Goal: Communication & Community: Answer question/provide support

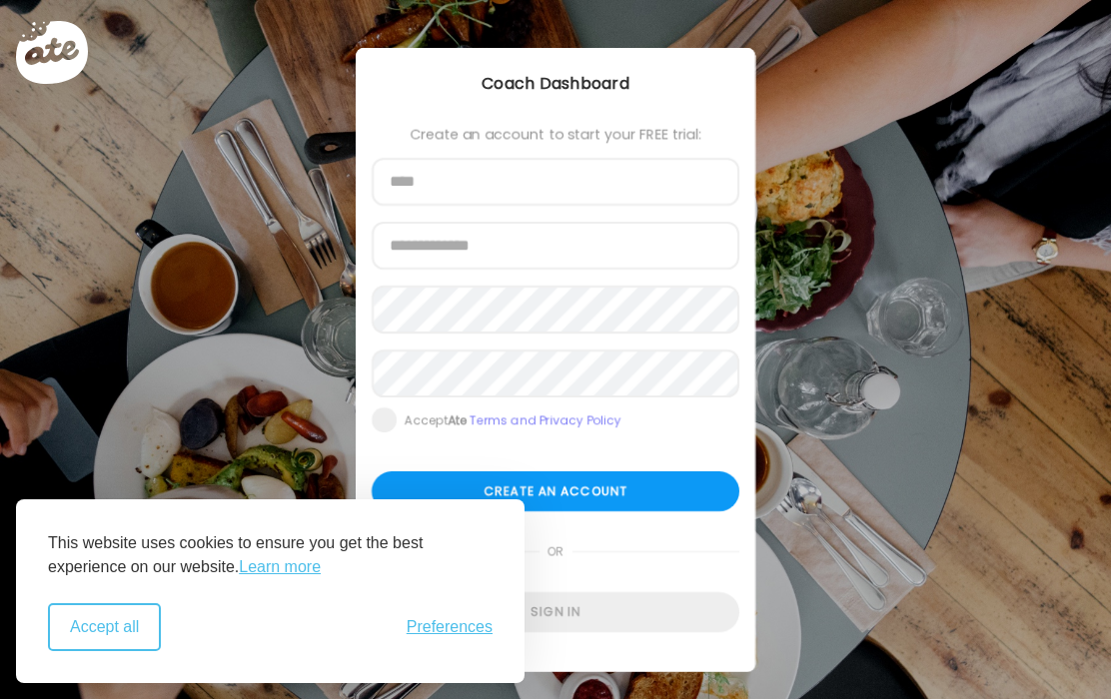
click at [130, 633] on button "Accept all" at bounding box center [104, 627] width 113 height 48
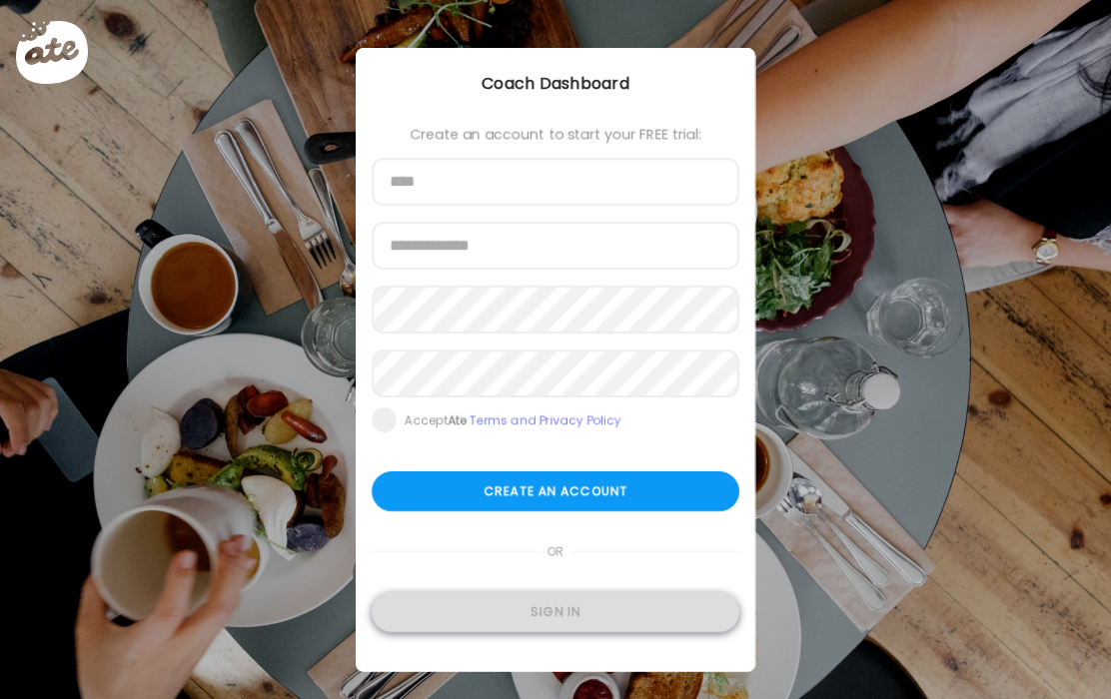
click at [574, 611] on div "Sign in" at bounding box center [556, 612] width 368 height 40
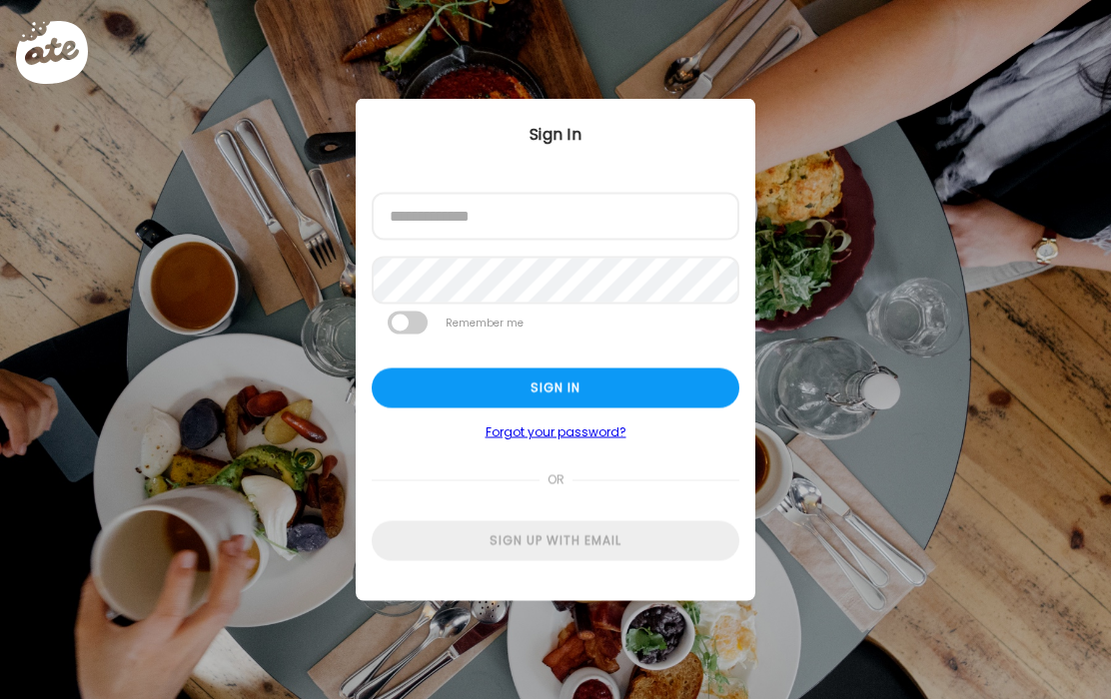
click at [372, 241] on div at bounding box center [372, 241] width 0 height 0
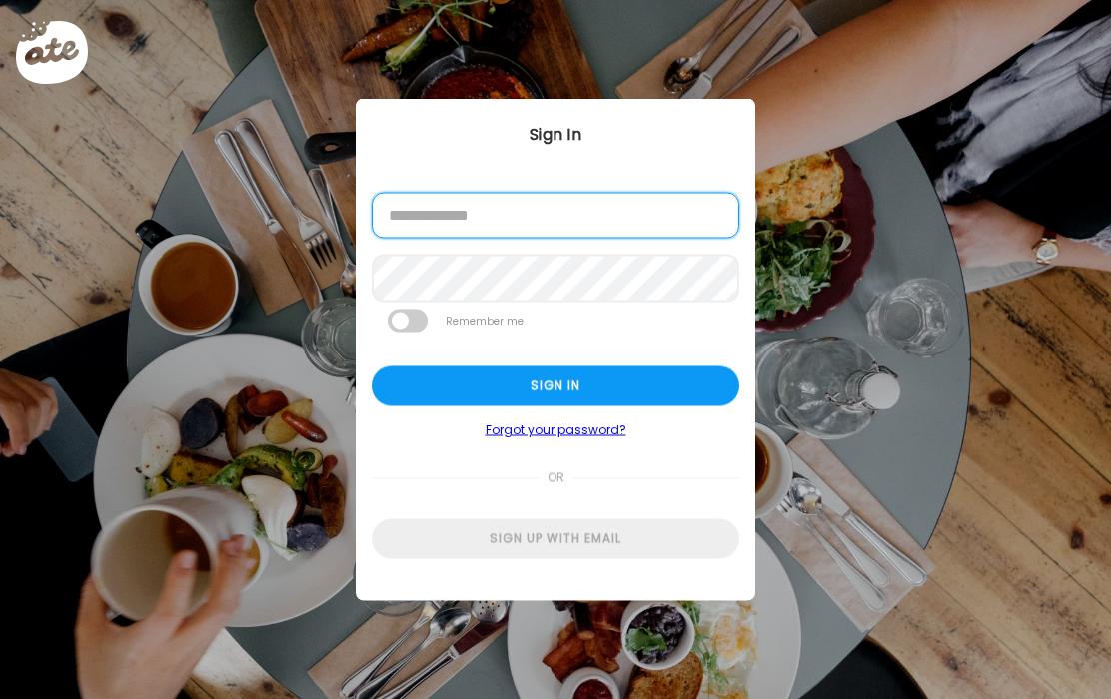
type input "**********"
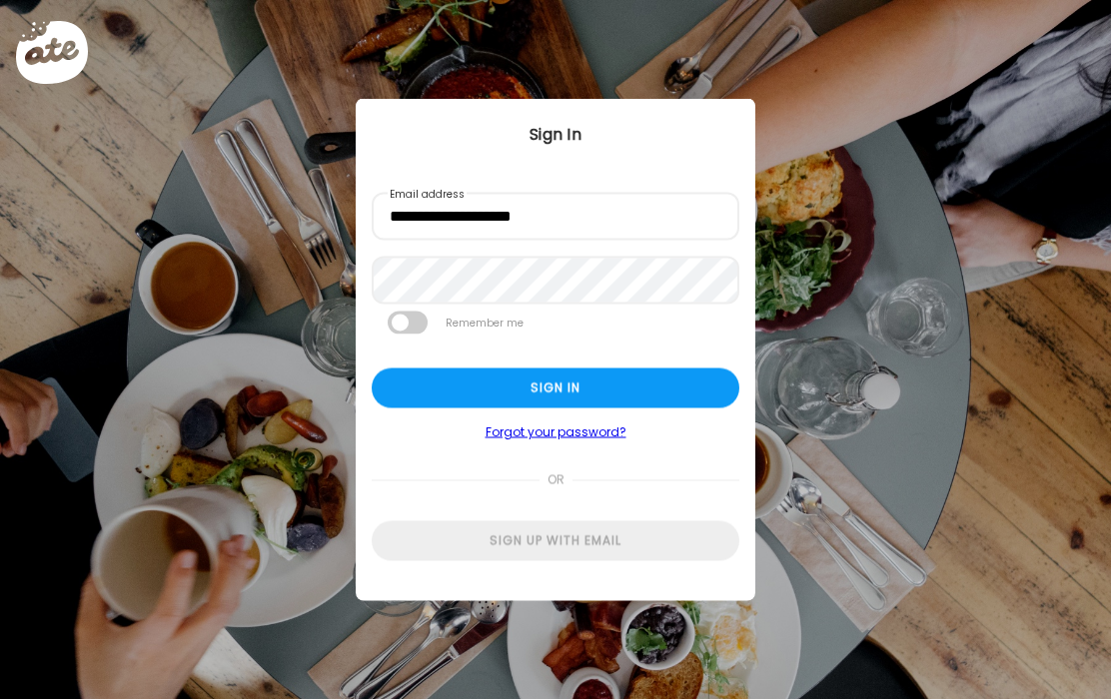
click at [418, 323] on span at bounding box center [408, 323] width 40 height 23
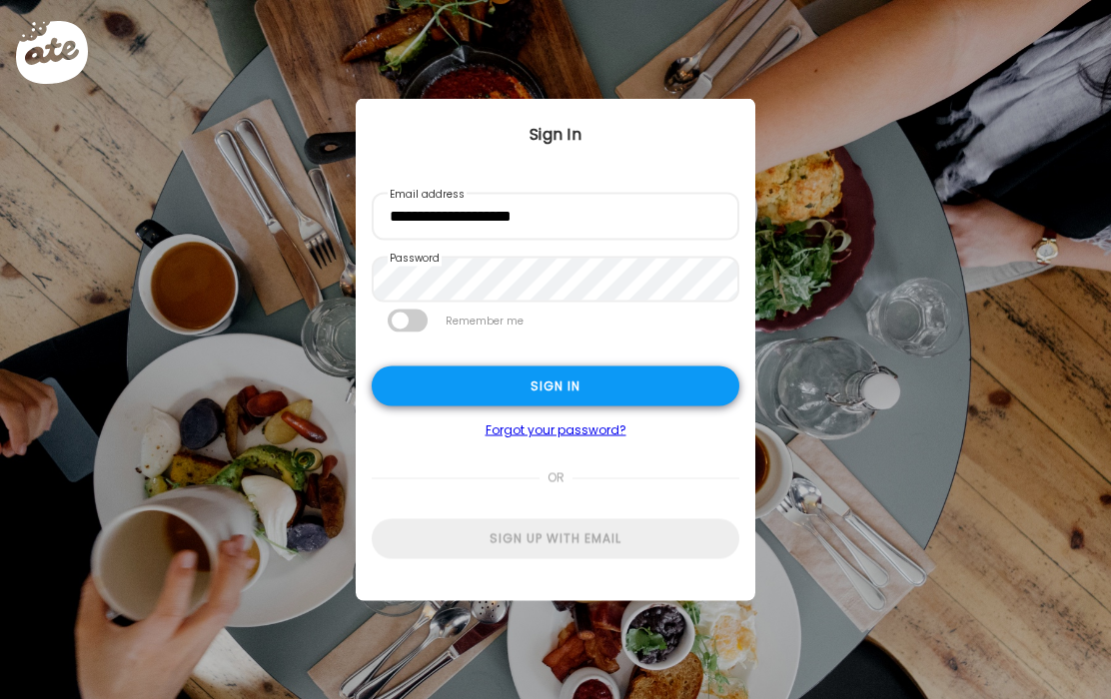
click at [576, 384] on div "Sign in" at bounding box center [556, 387] width 368 height 40
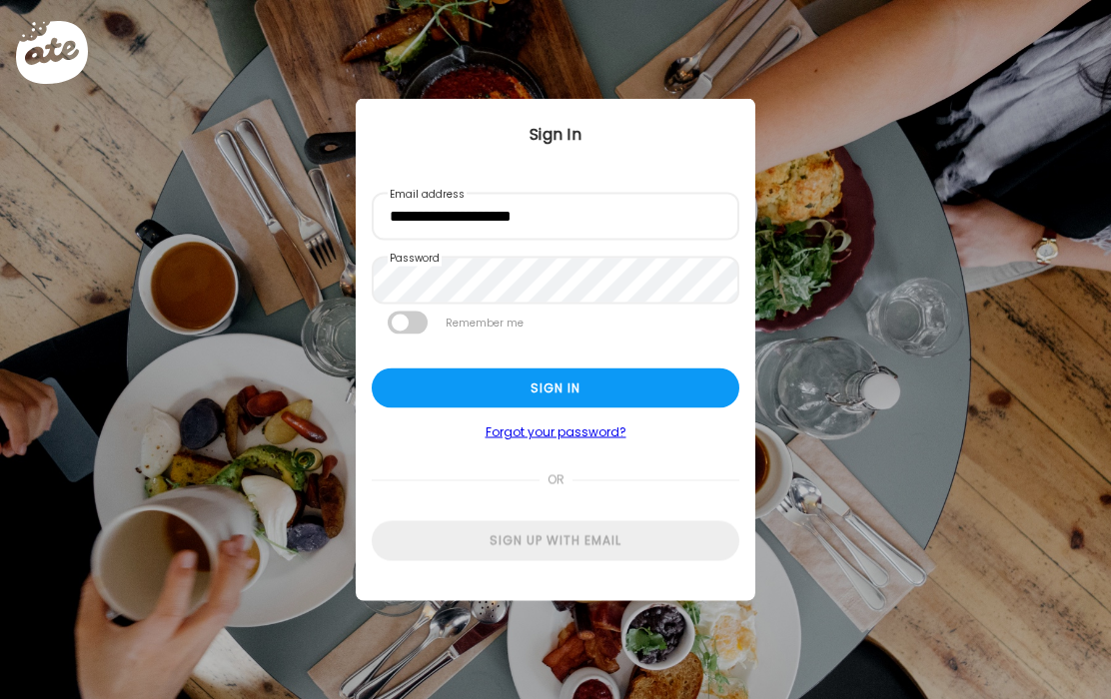
type input "**********"
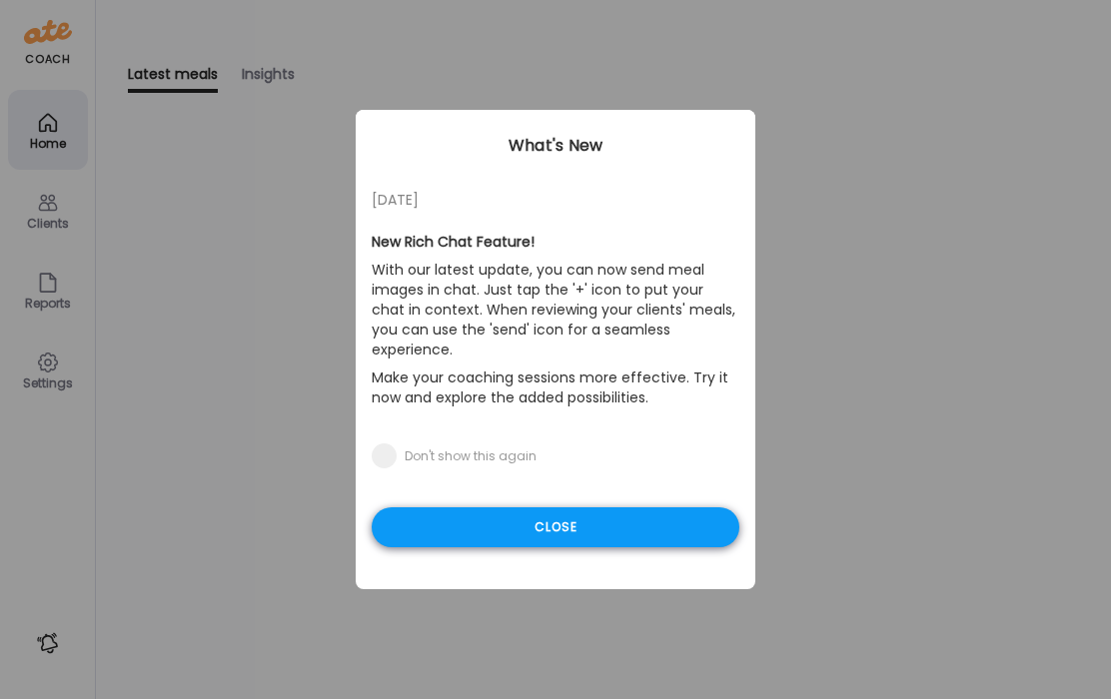
click at [570, 507] on div "Close" at bounding box center [556, 527] width 368 height 40
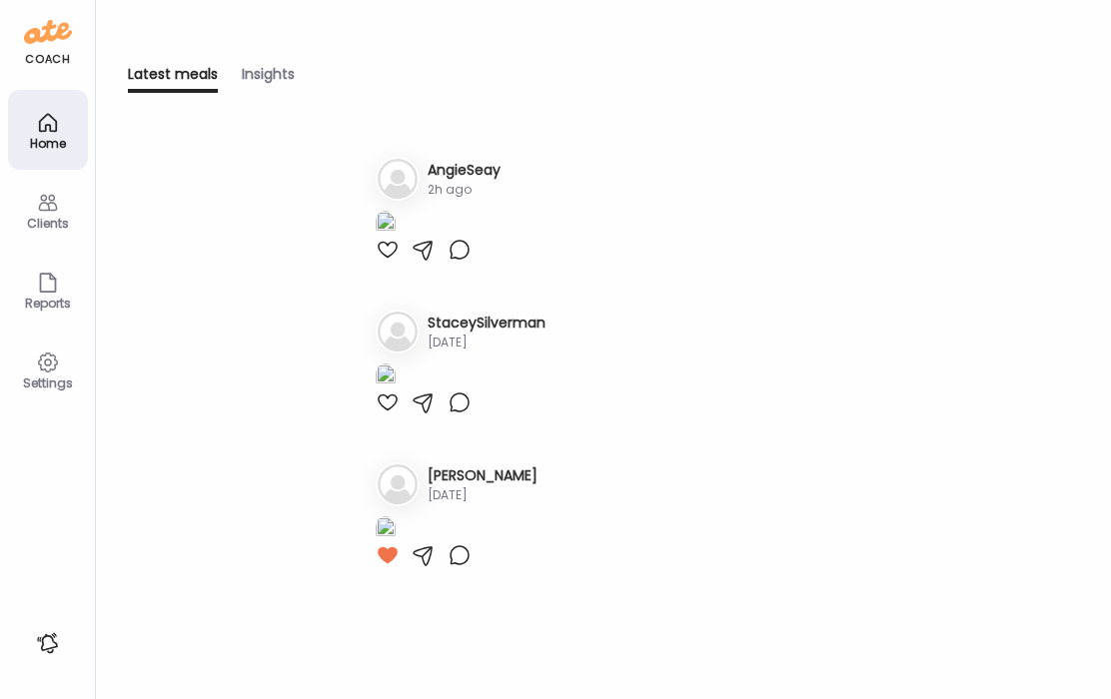
click at [65, 217] on div "Clients" at bounding box center [48, 223] width 72 height 13
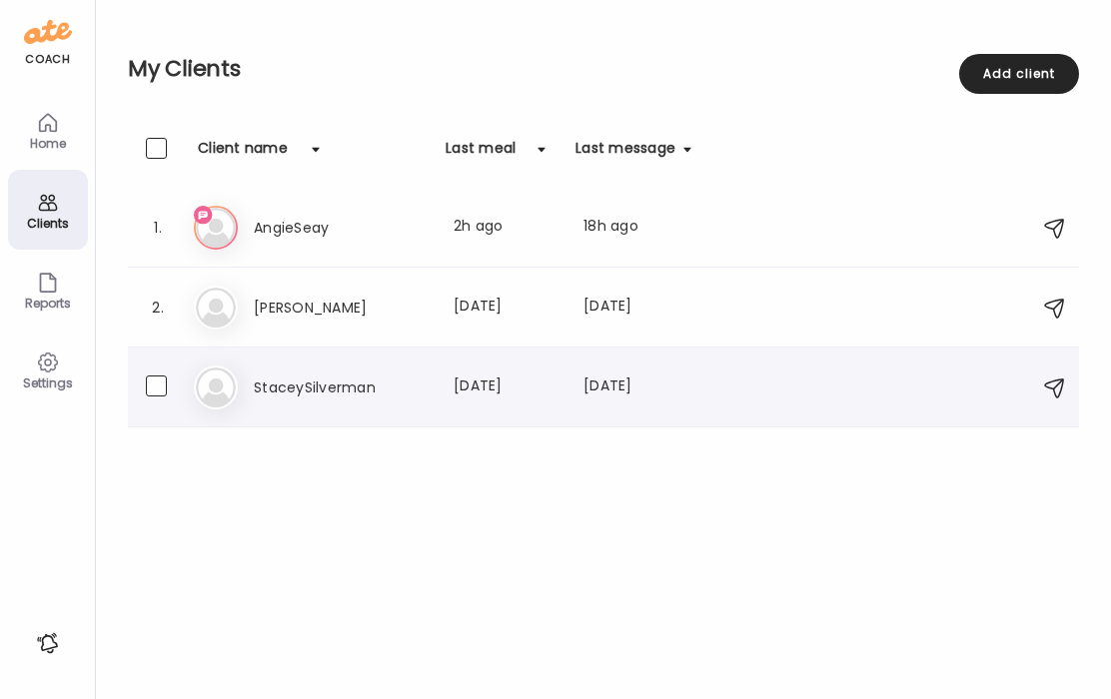
click at [332, 385] on h3 "StaceySilverman" at bounding box center [342, 388] width 176 height 24
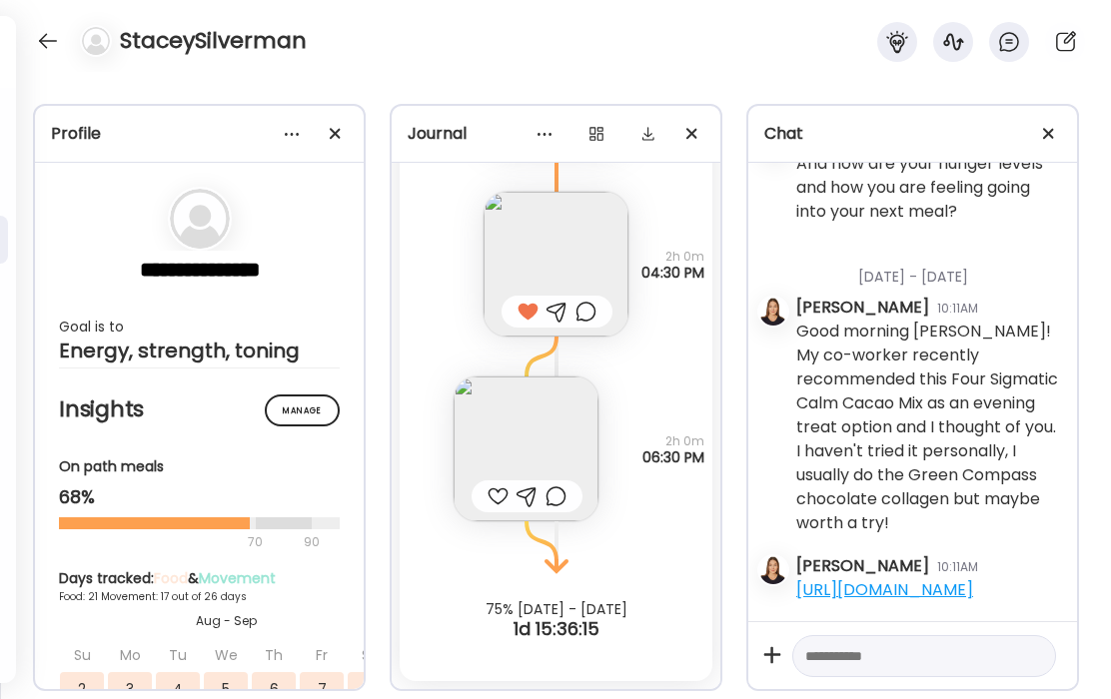
scroll to position [73070, 0]
click at [513, 423] on img at bounding box center [525, 449] width 145 height 145
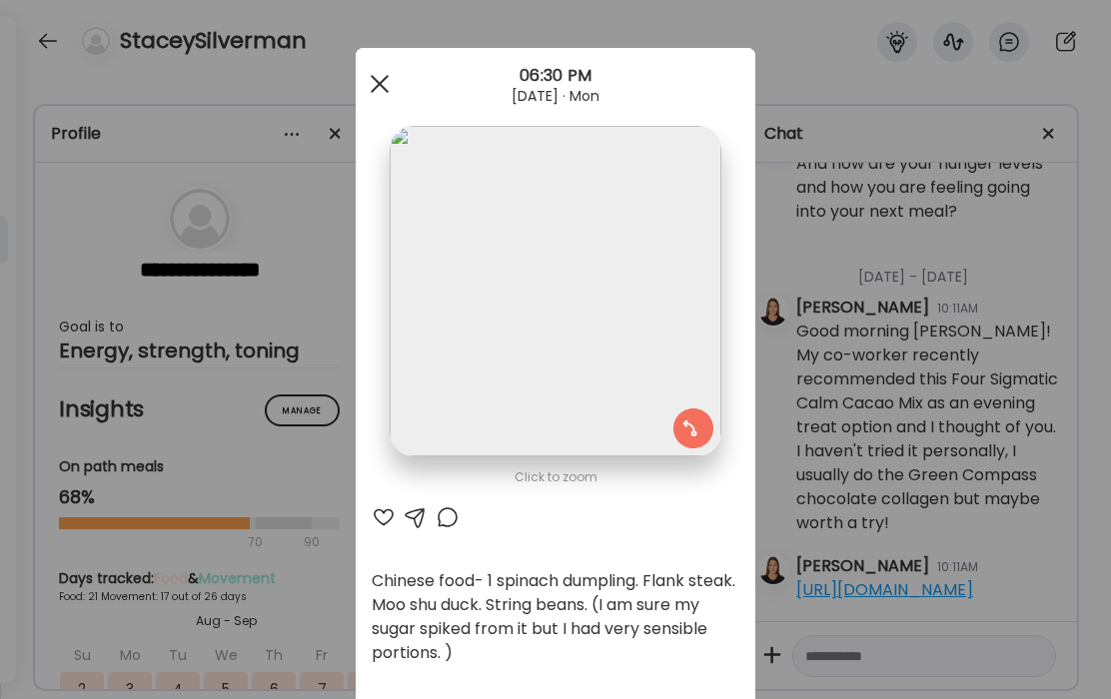
click at [380, 79] on div at bounding box center [380, 84] width 40 height 40
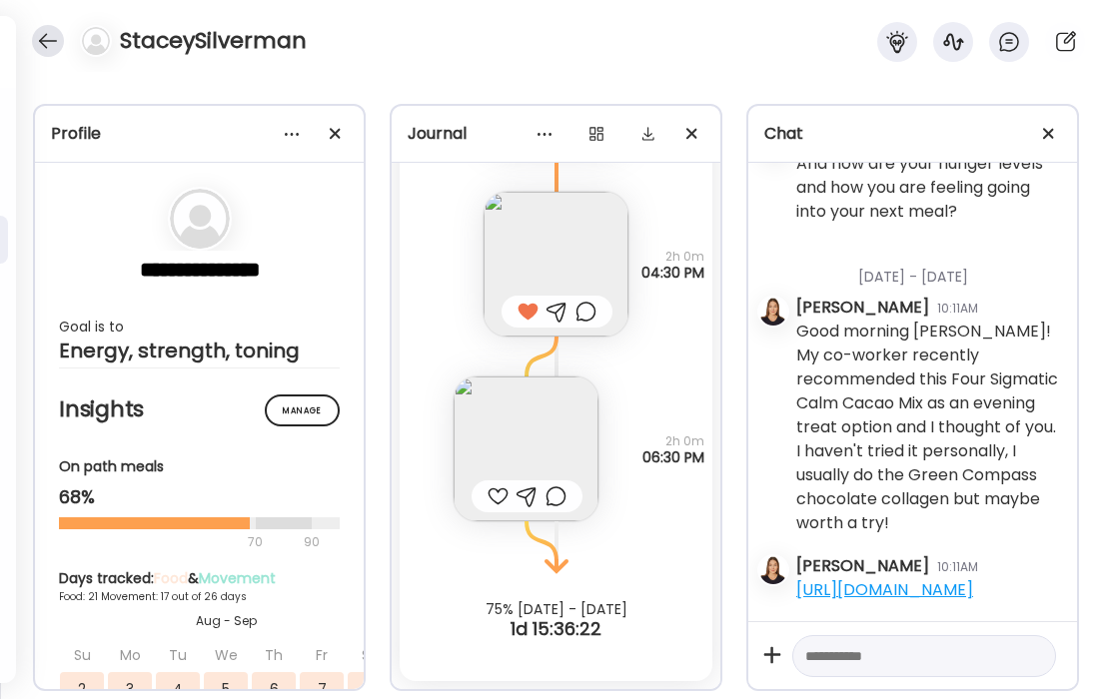
click at [50, 37] on div at bounding box center [48, 41] width 32 height 32
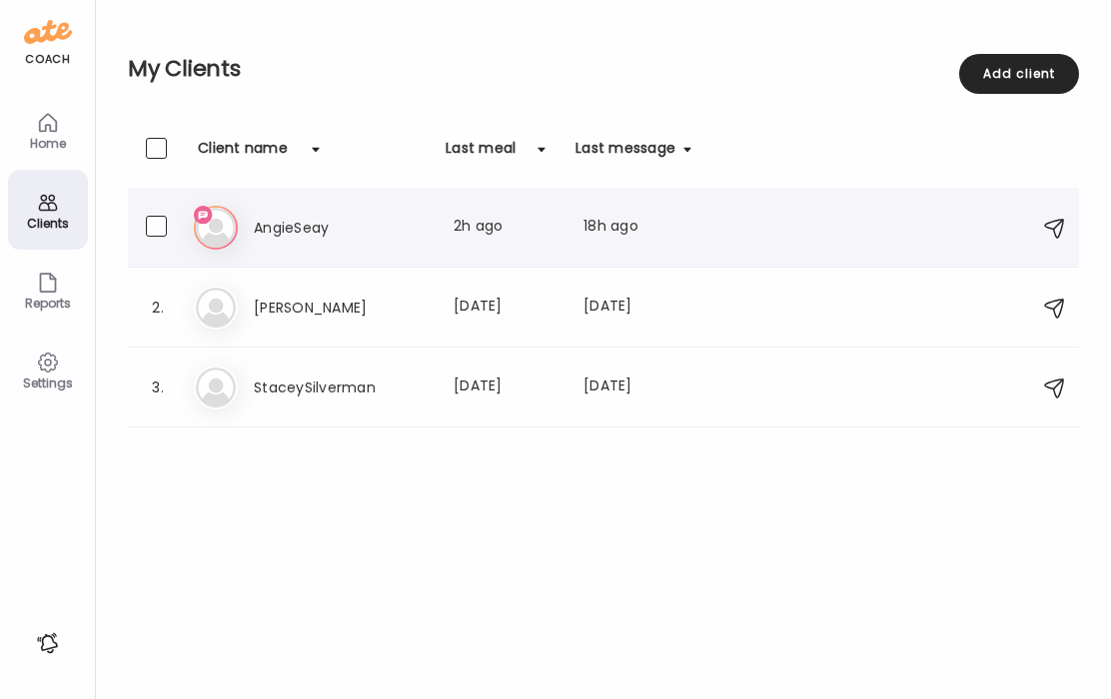
click at [294, 241] on div "An AngieSeay Last meal: 2h ago Last message: 18h ago Ok thanks, I will def try …" at bounding box center [606, 228] width 825 height 44
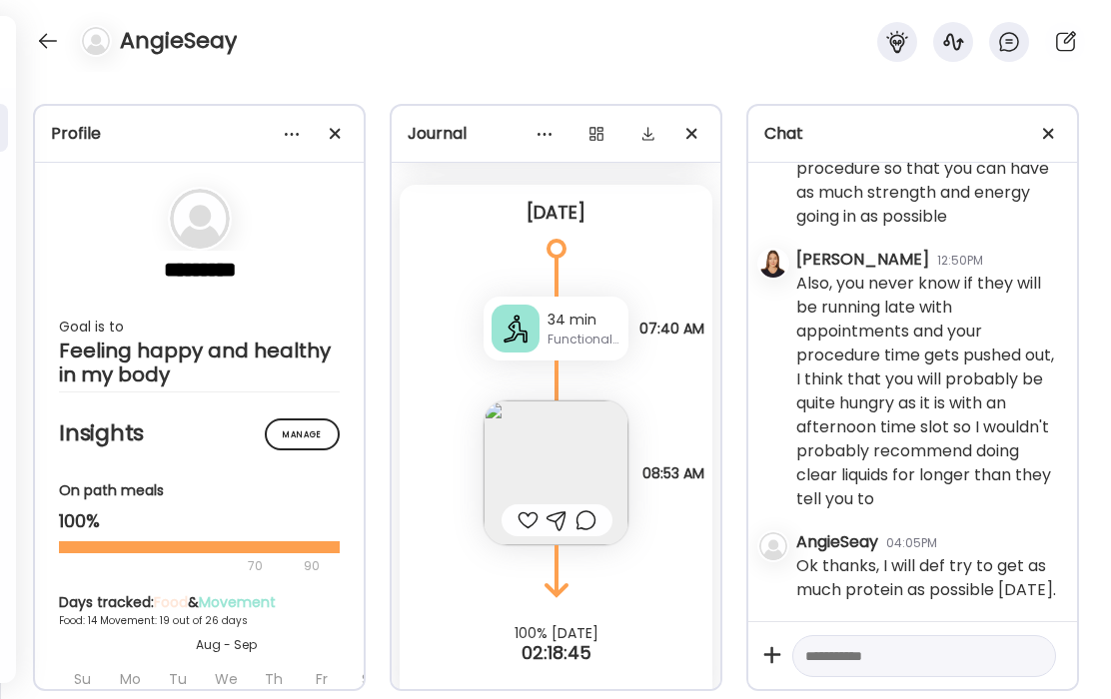
scroll to position [227040, 0]
click at [905, 656] on textarea at bounding box center [906, 656] width 202 height 24
type textarea "**********"
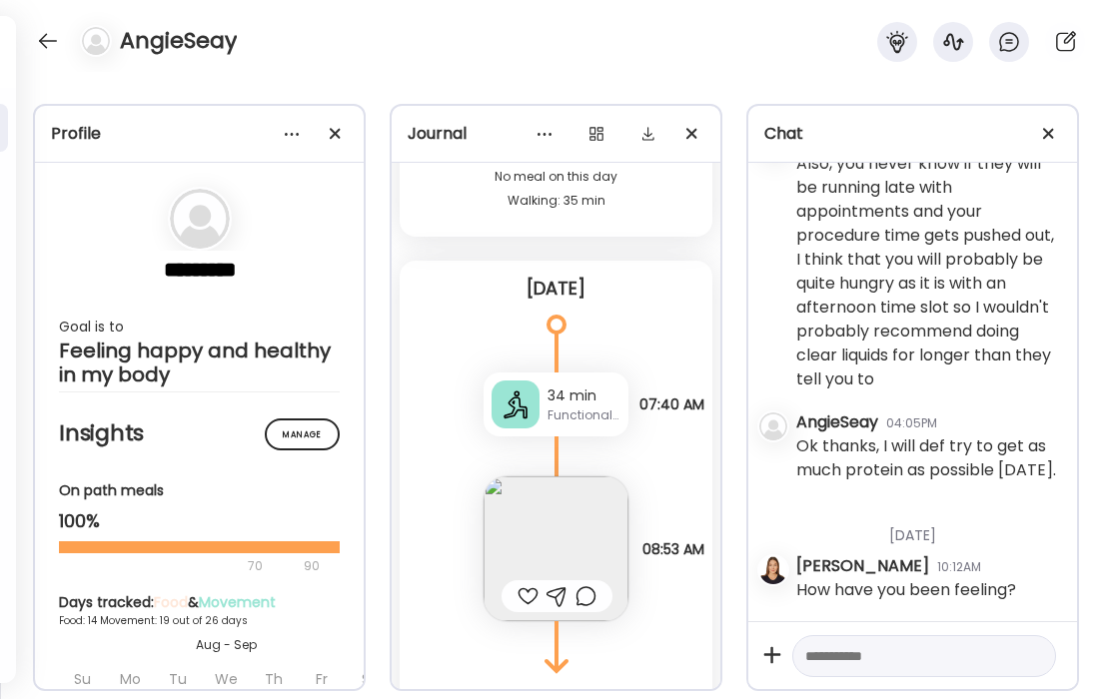
scroll to position [22122, 0]
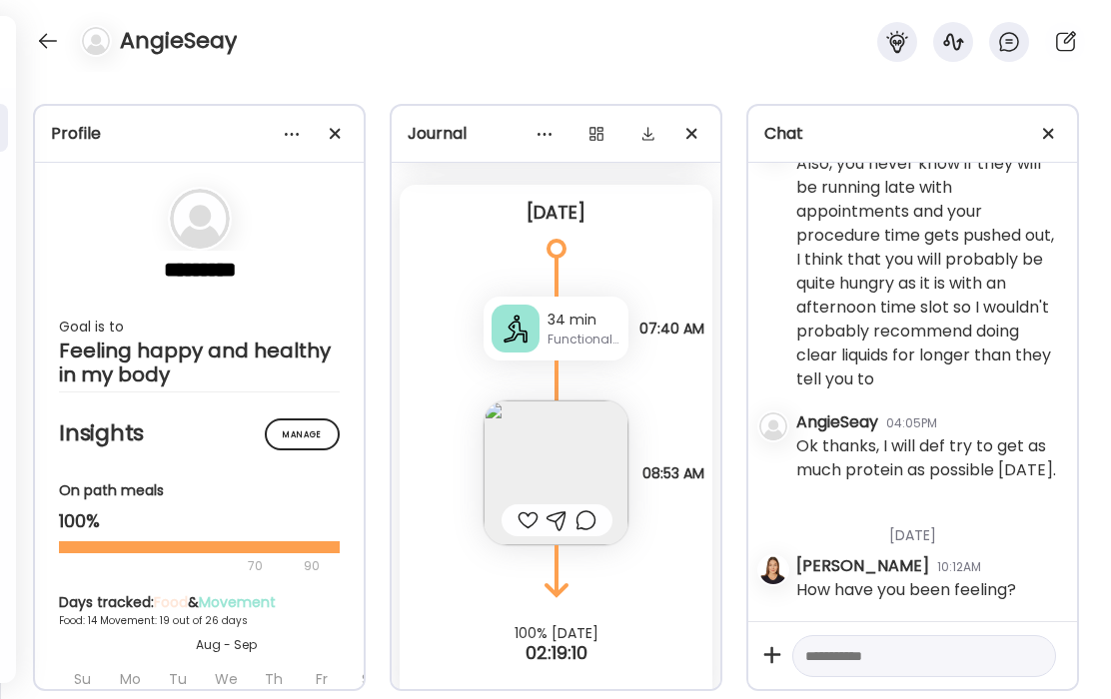
click at [535, 438] on img at bounding box center [555, 472] width 145 height 145
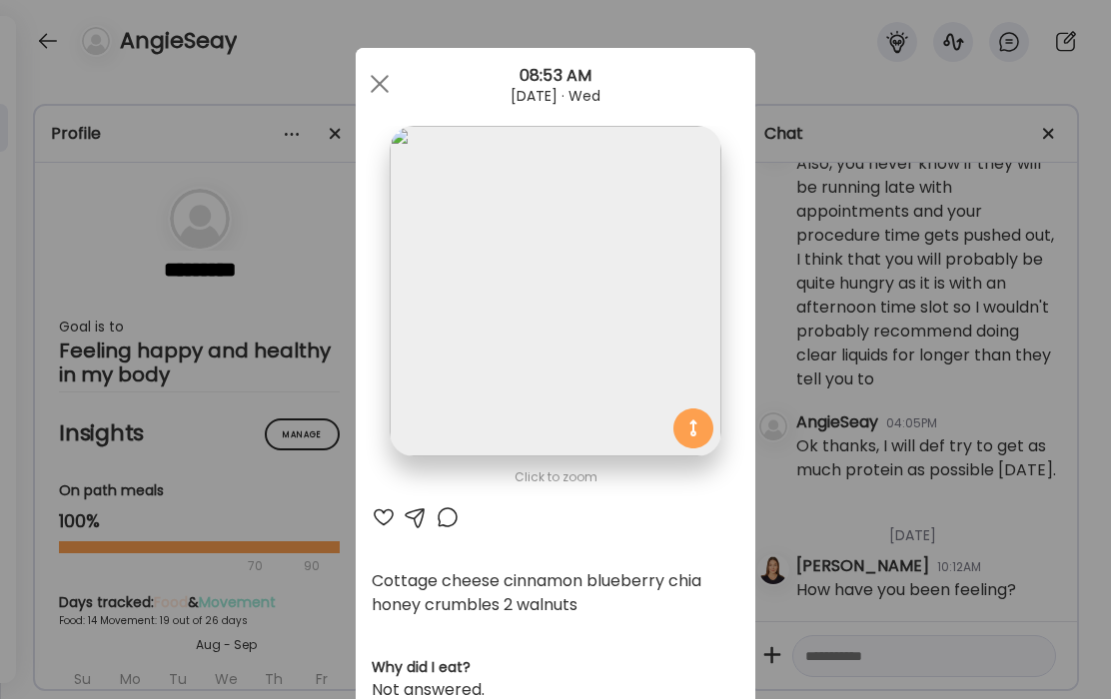
click at [388, 511] on div at bounding box center [384, 517] width 24 height 24
click at [369, 88] on div at bounding box center [380, 84] width 40 height 40
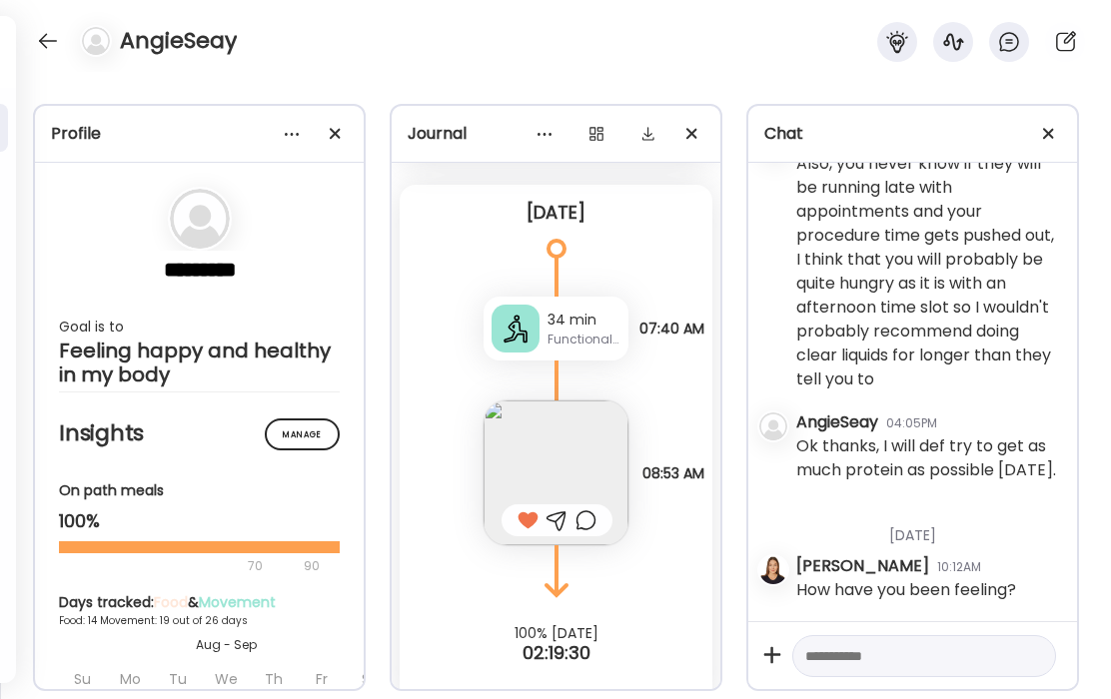
click at [910, 659] on textarea at bounding box center [906, 656] width 202 height 24
type textarea "**********"
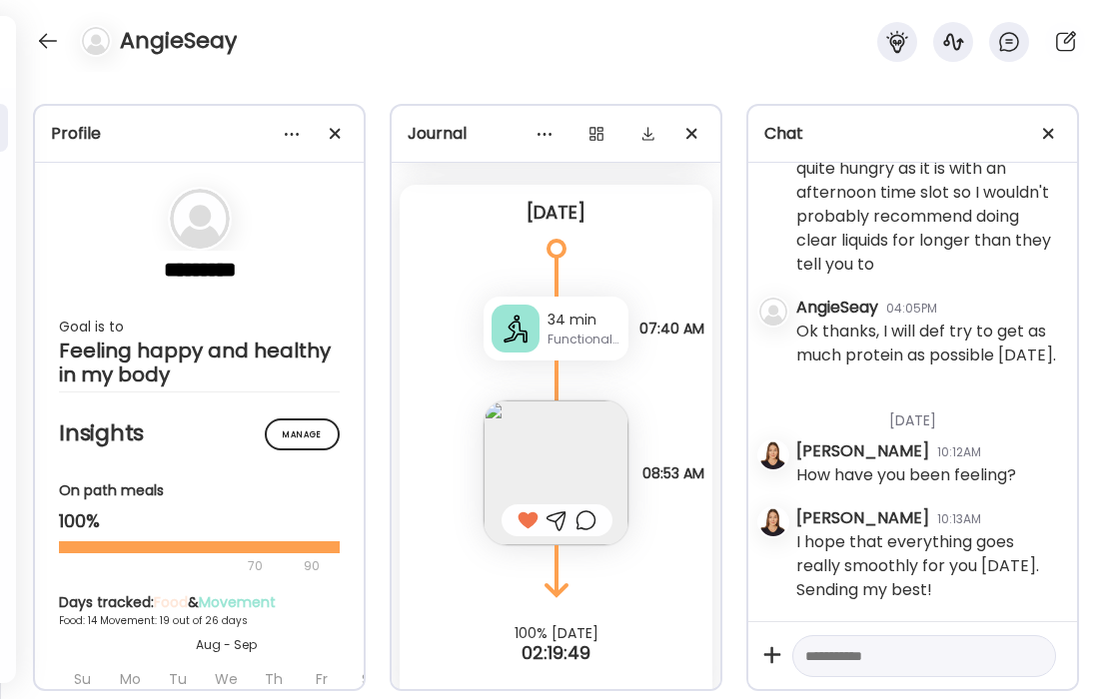
scroll to position [227276, 0]
click at [40, 42] on div at bounding box center [48, 41] width 32 height 32
